Goal: Find specific page/section: Find specific page/section

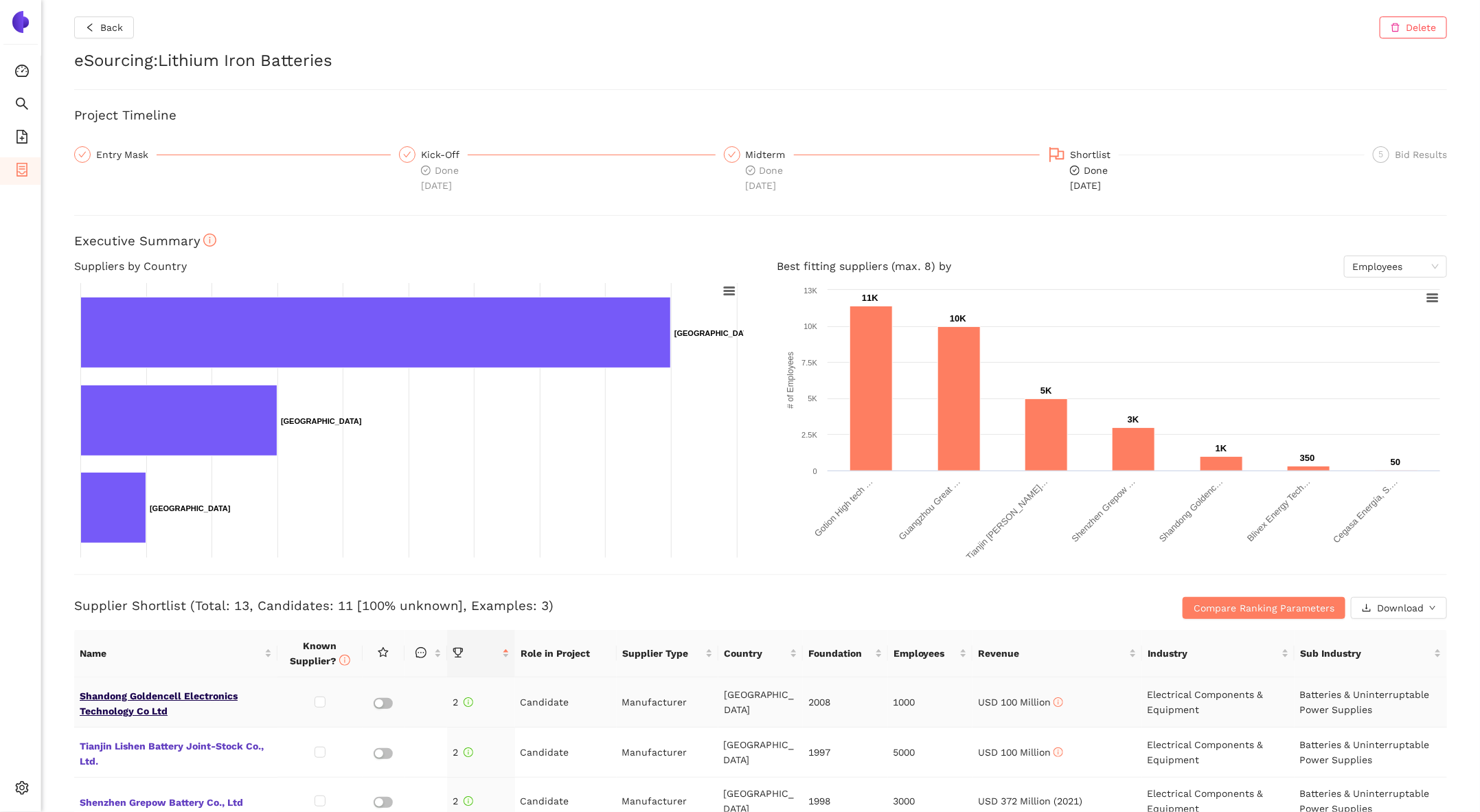
scroll to position [221, 0]
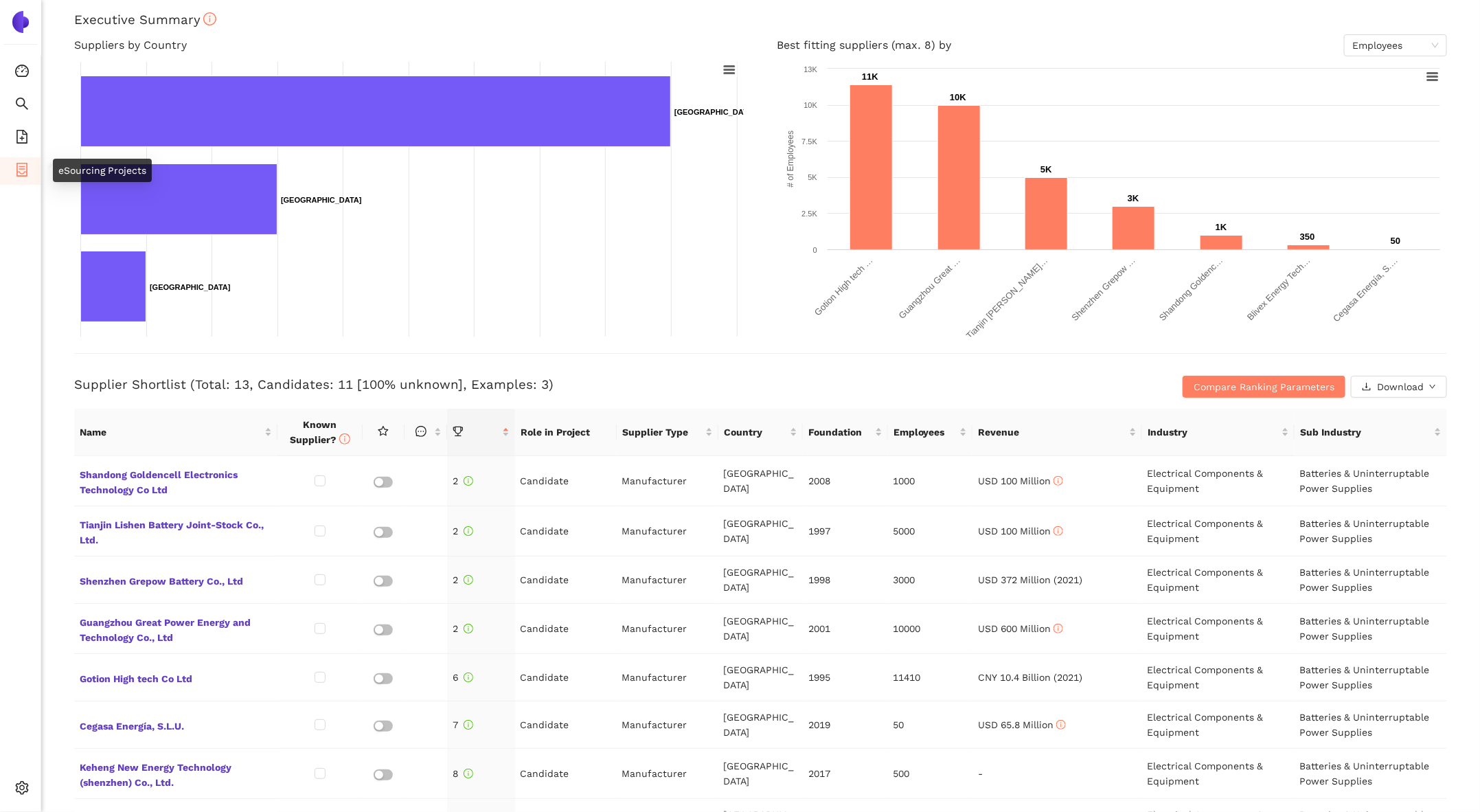
click at [20, 169] on icon "container" at bounding box center [21, 169] width 13 height 13
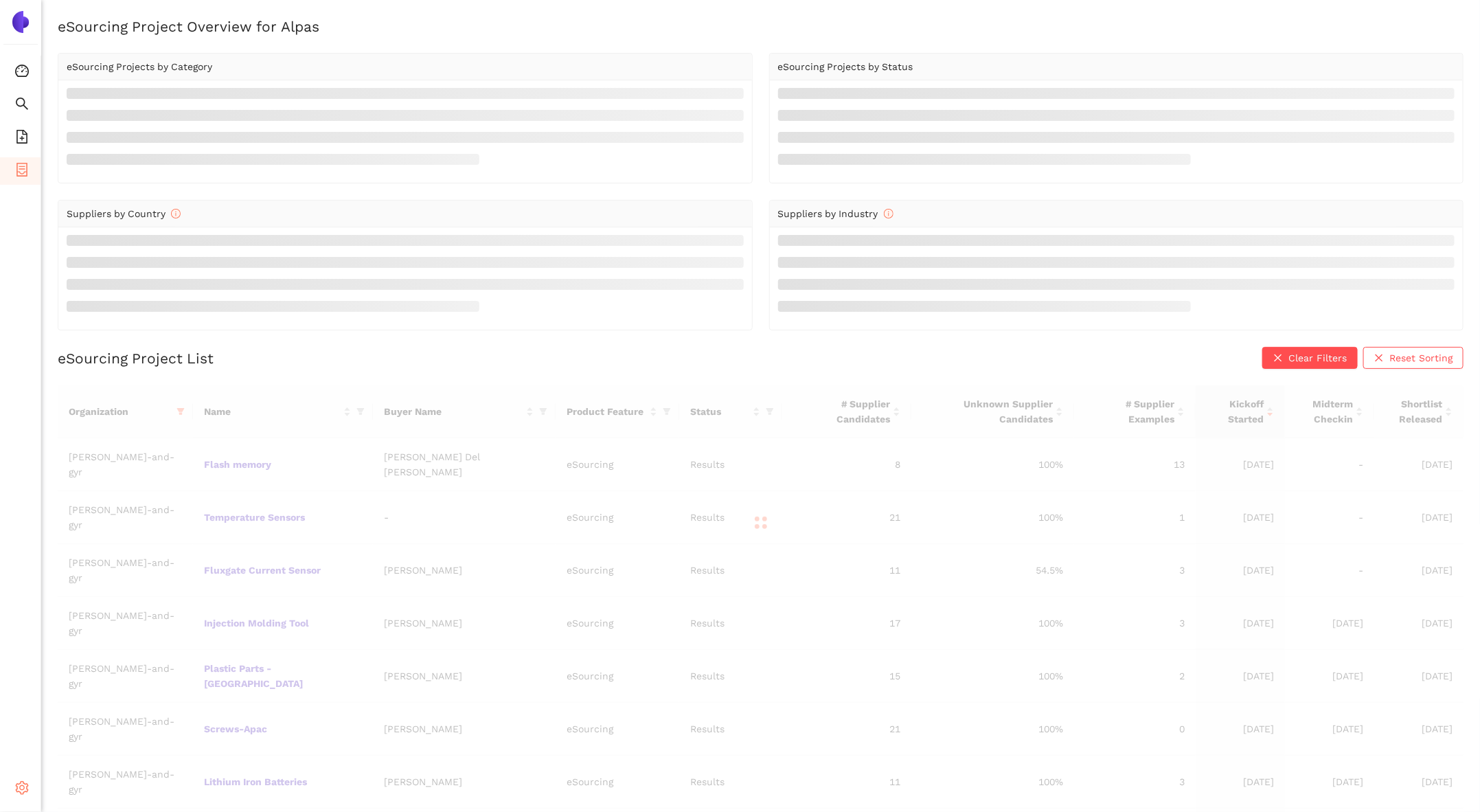
click at [18, 792] on icon "setting" at bounding box center [21, 787] width 13 height 13
click at [125, 674] on div "Organization Name Buyer Name Product Feature Status # Supplier Candidates Unkno…" at bounding box center [760, 693] width 1406 height 614
click at [28, 786] on icon "setting" at bounding box center [22, 787] width 13 height 13
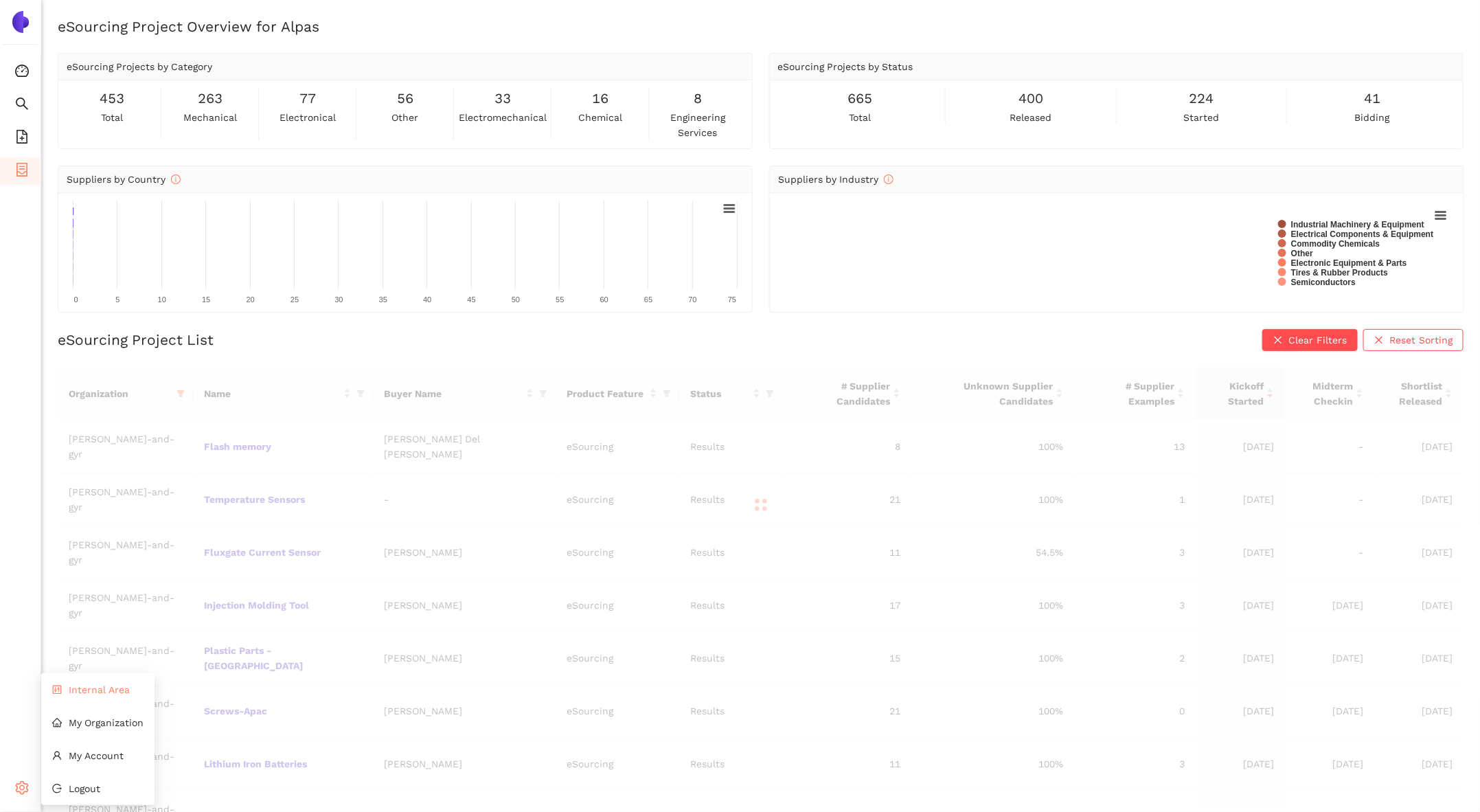
click at [101, 700] on li "Internal Area" at bounding box center [97, 689] width 113 height 28
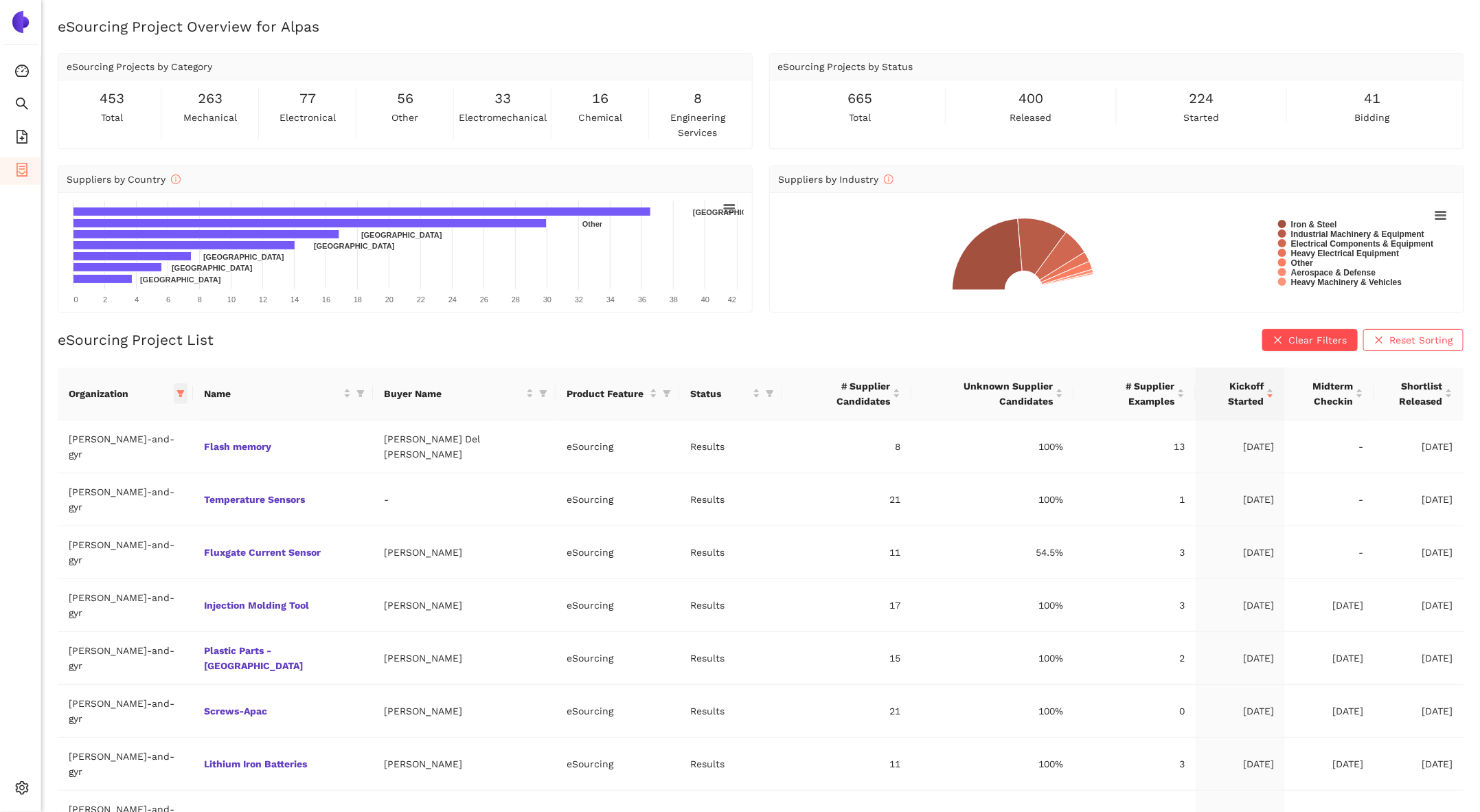
click at [174, 389] on span at bounding box center [180, 393] width 13 height 20
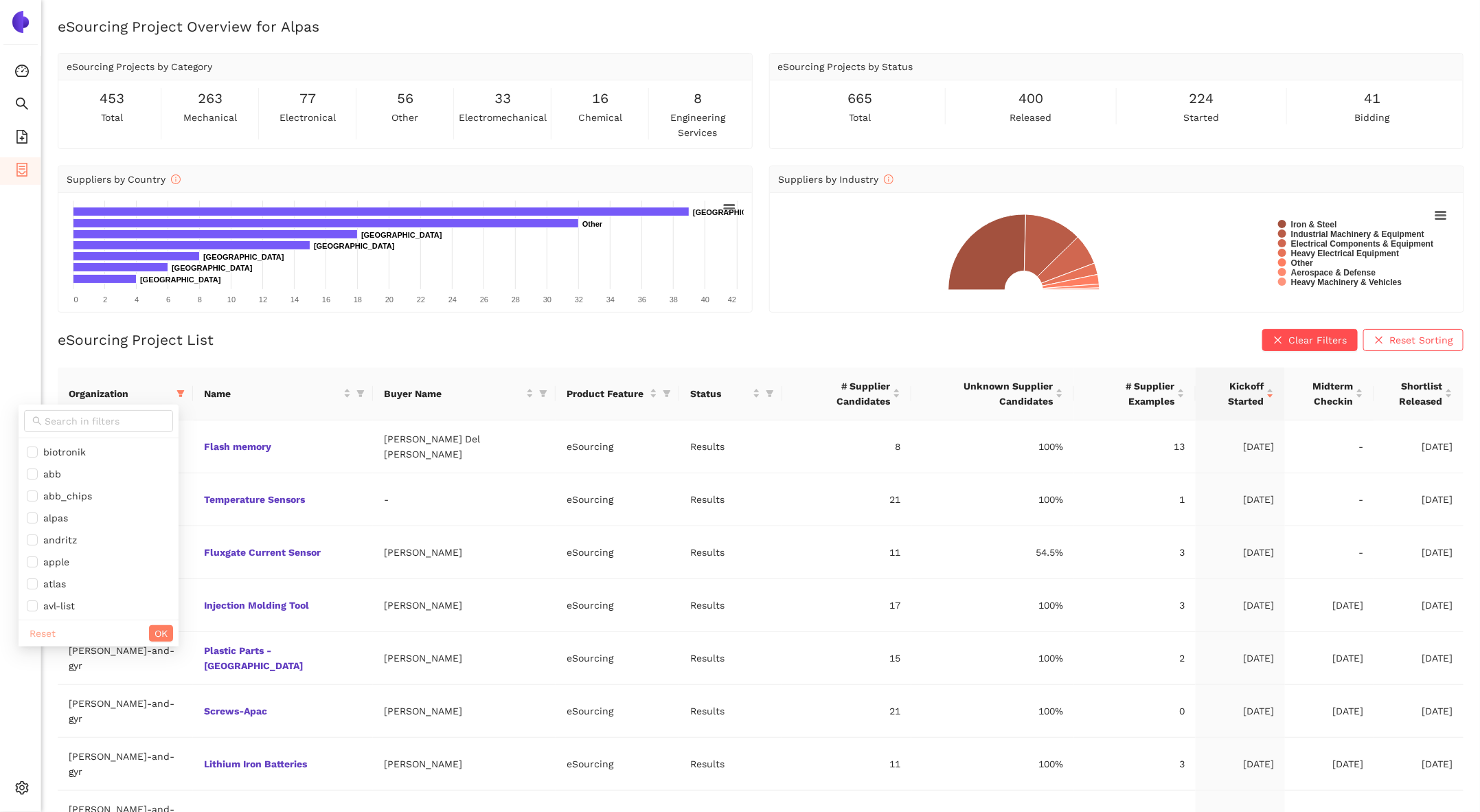
click at [40, 634] on span "Reset" at bounding box center [42, 633] width 26 height 15
checkbox input "false"
click at [94, 417] on input "text" at bounding box center [105, 421] width 120 height 15
type input "sieme"
click at [107, 447] on span "siemens_energy" at bounding box center [78, 452] width 80 height 11
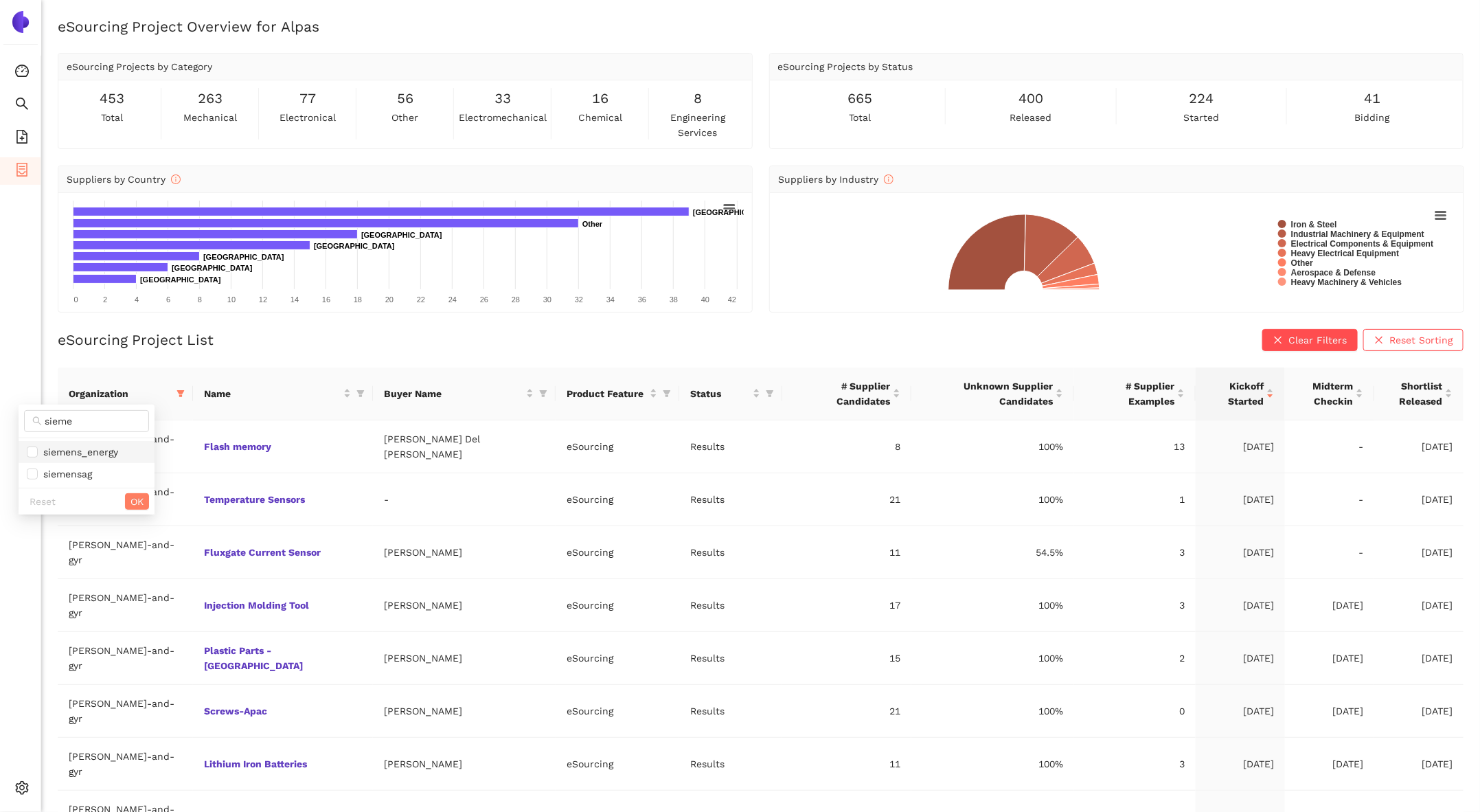
checkbox input "true"
click at [143, 493] on div "Reset OK" at bounding box center [86, 501] width 136 height 27
click at [143, 502] on button "OK" at bounding box center [137, 501] width 24 height 16
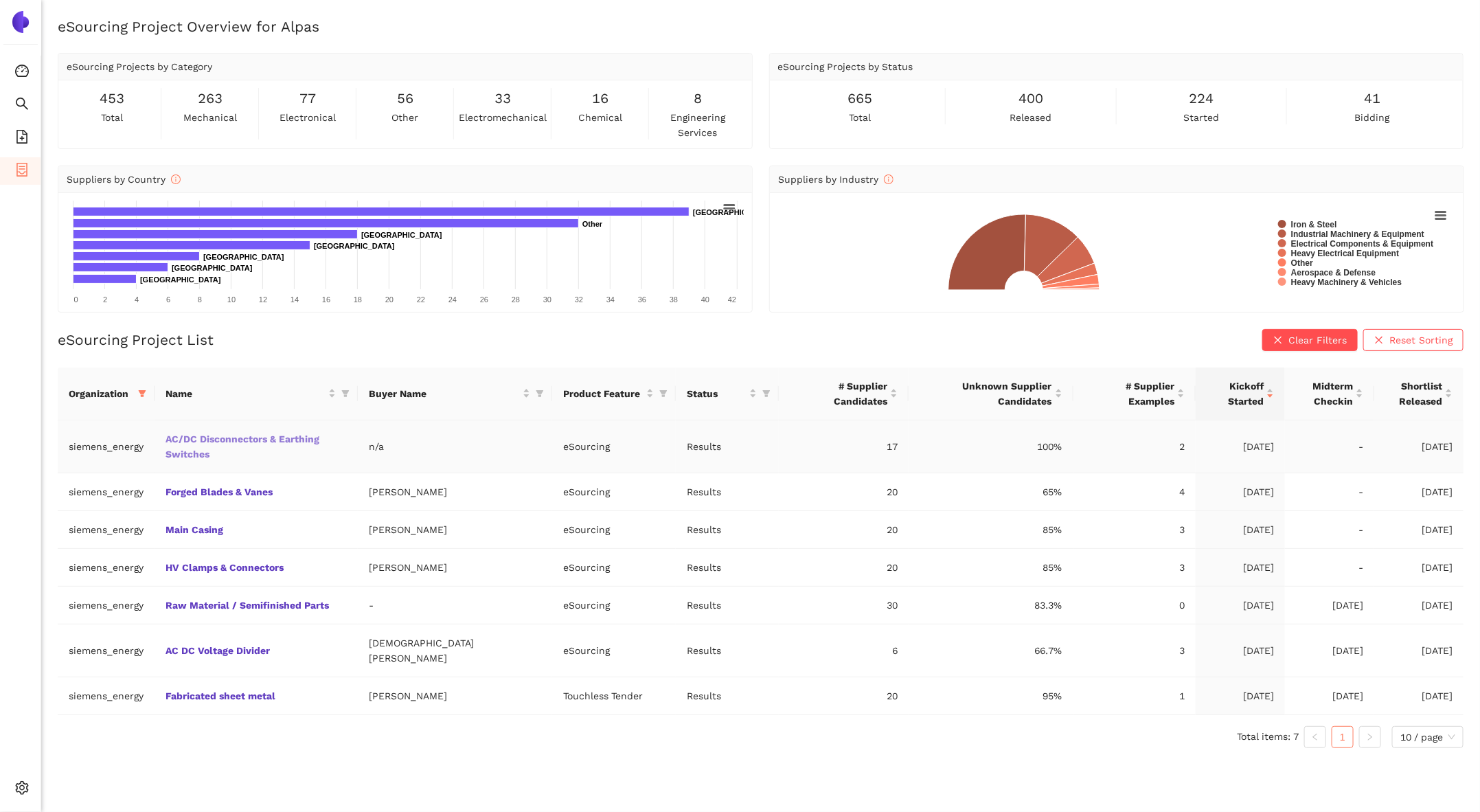
click at [0, 0] on link "AC/DC Disconnectors & Earthing Switches" at bounding box center [0, 0] width 0 height 0
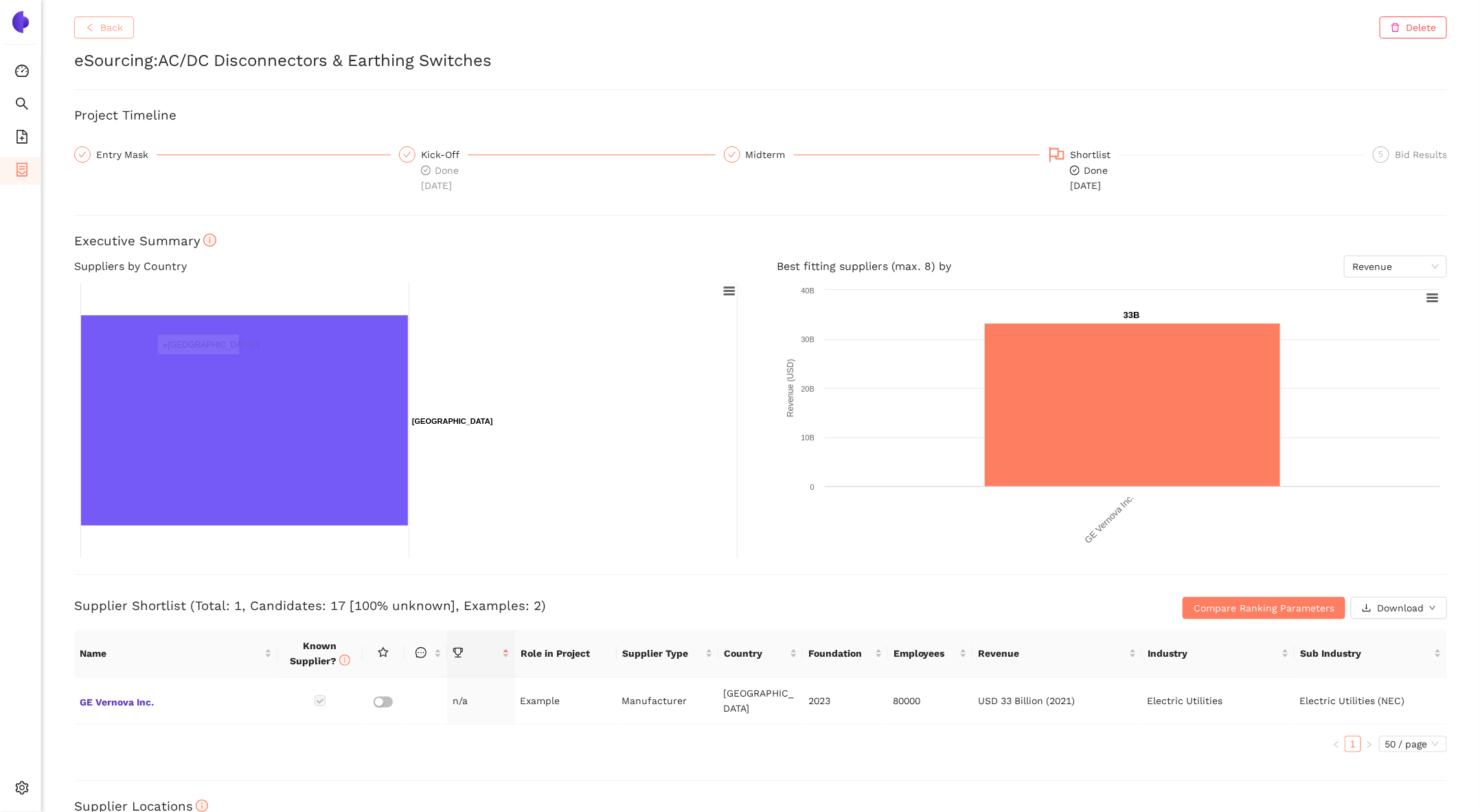
click at [130, 28] on button "Back" at bounding box center [104, 27] width 60 height 22
